Goal: Task Accomplishment & Management: Use online tool/utility

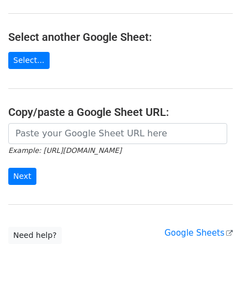
scroll to position [110, 0]
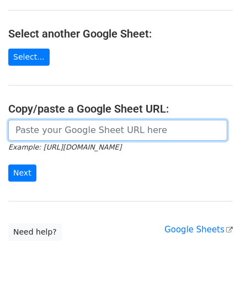
click at [40, 122] on input "url" at bounding box center [117, 130] width 219 height 21
paste input "https://docs.google.com/spreadsheets/d/1kxcER0FR4jL_aUWttR_3BYLcNkHKrTocMSPzot2…"
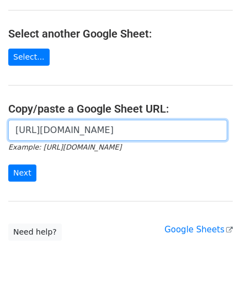
scroll to position [0, 233]
type input "https://docs.google.com/spreadsheets/d/1kxcER0FR4jL_aUWttR_3BYLcNkHKrTocMSPzot2…"
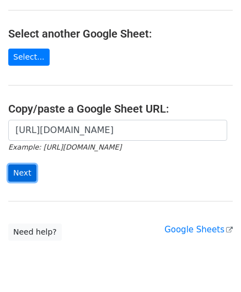
click at [30, 167] on input "Next" at bounding box center [22, 173] width 28 height 17
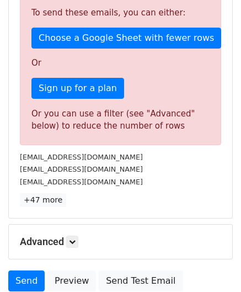
scroll to position [373, 0]
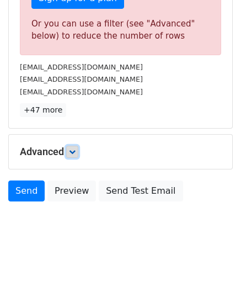
click at [78, 151] on link at bounding box center [72, 152] width 12 height 12
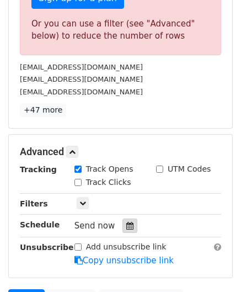
click at [124, 219] on div at bounding box center [130, 226] width 15 height 14
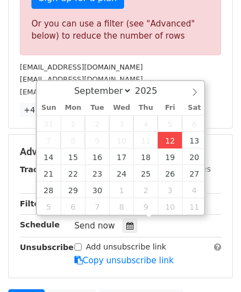
type input "[DATE] 12:00"
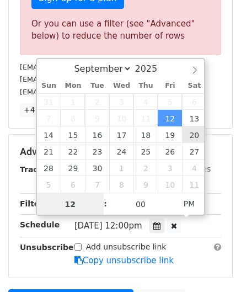
paste input "0"
type input "10"
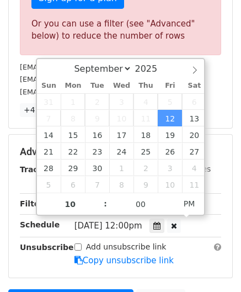
type input "[DATE] 22:00"
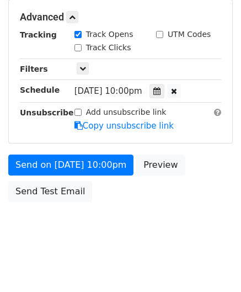
scroll to position [507, 0]
